Goal: Transaction & Acquisition: Subscribe to service/newsletter

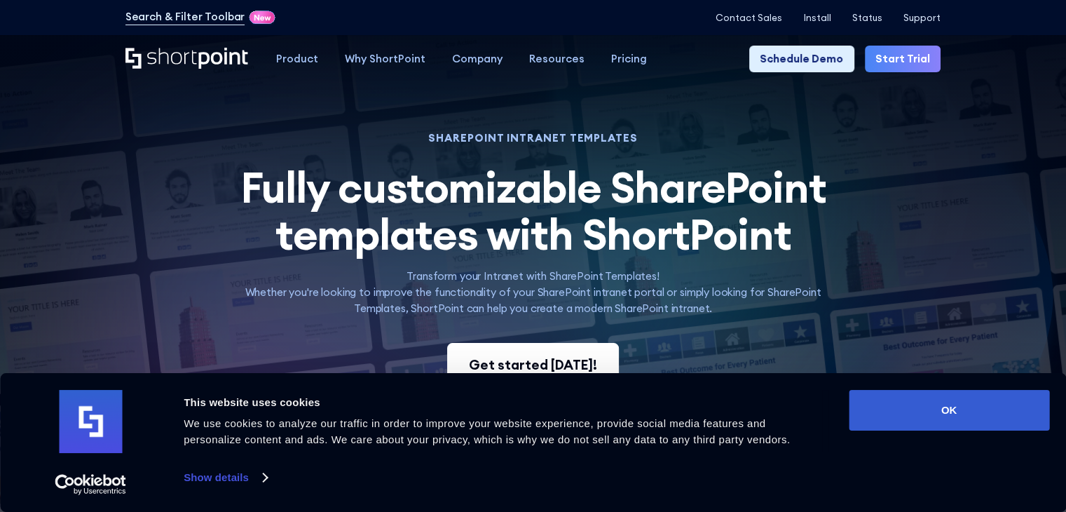
click at [550, 358] on div "Get started [DATE]!" at bounding box center [533, 365] width 128 height 20
